Goal: Task Accomplishment & Management: Use online tool/utility

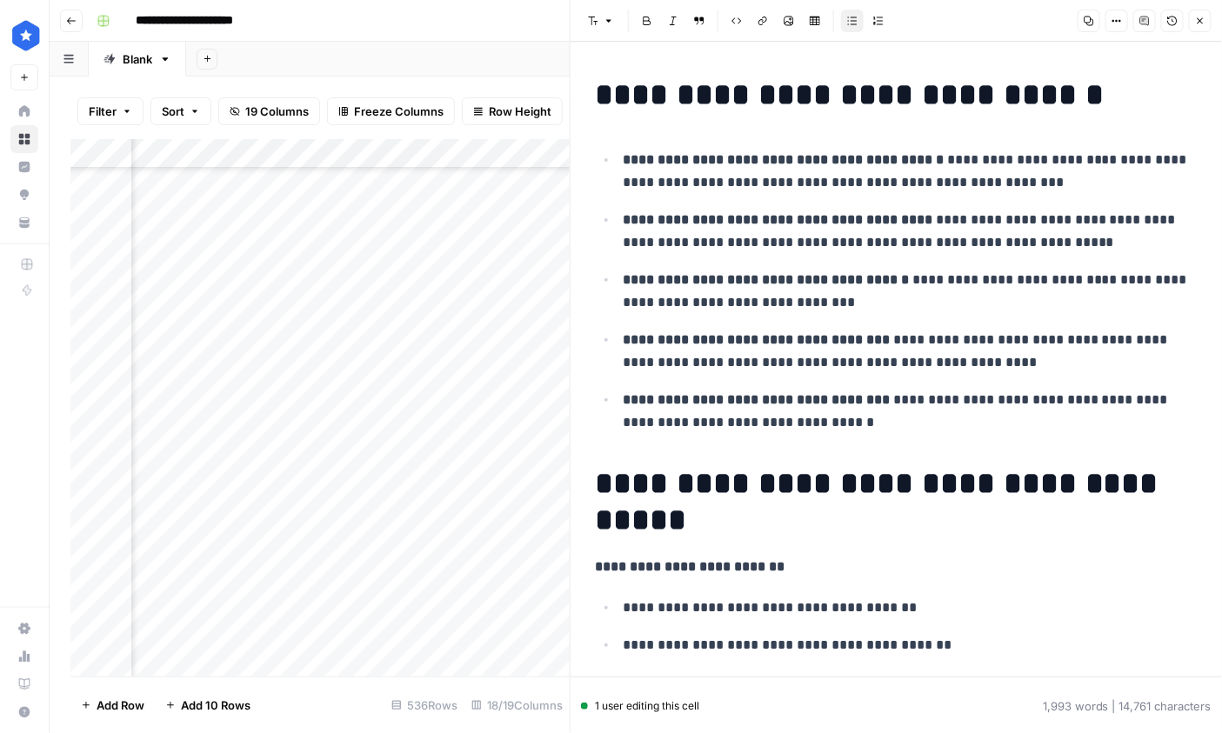
click at [1031, 23] on button "Close" at bounding box center [1200, 21] width 23 height 23
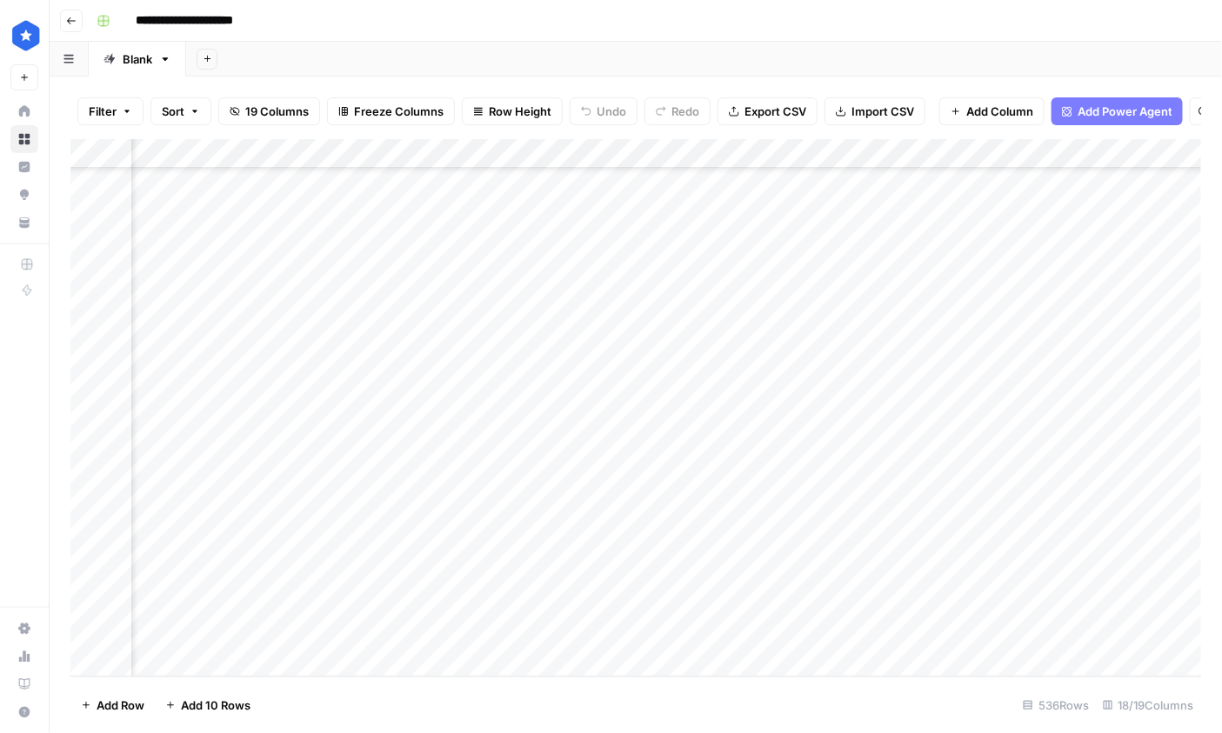
scroll to position [15369, 1026]
click at [631, 566] on div "Add Column" at bounding box center [635, 407] width 1131 height 537
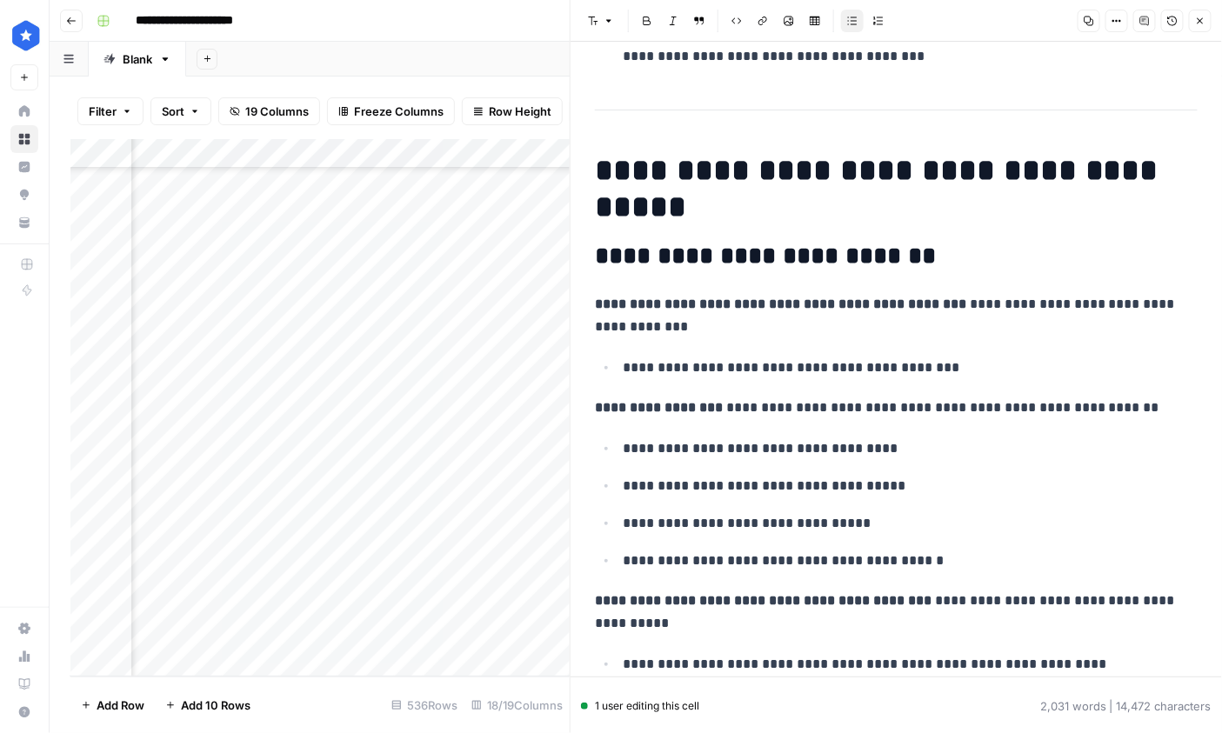
scroll to position [368, 0]
